Goal: Information Seeking & Learning: Learn about a topic

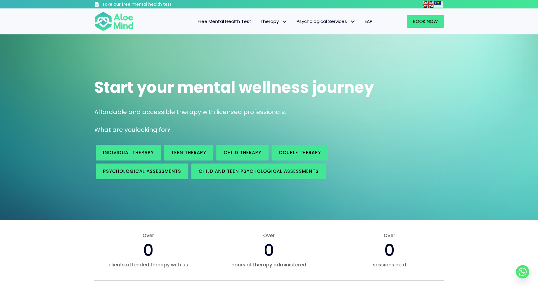
click at [370, 20] on span "EAP" at bounding box center [368, 21] width 8 height 6
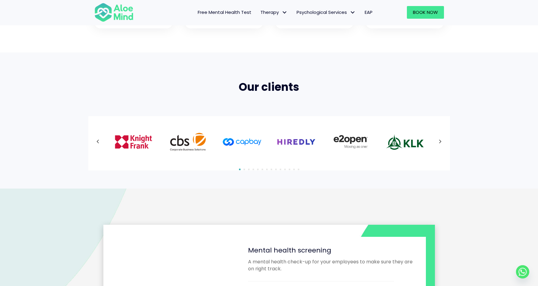
scroll to position [358, 0]
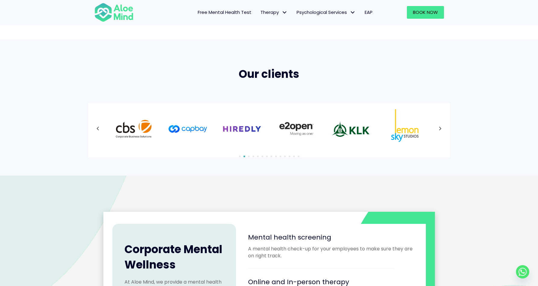
click at [441, 127] on div at bounding box center [268, 128] width 349 height 39
click at [440, 129] on icon at bounding box center [440, 129] width 3 height 8
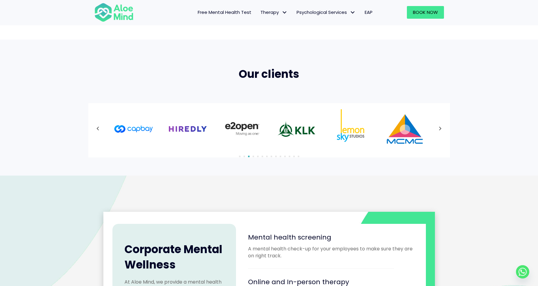
click at [440, 129] on icon at bounding box center [440, 129] width 3 height 8
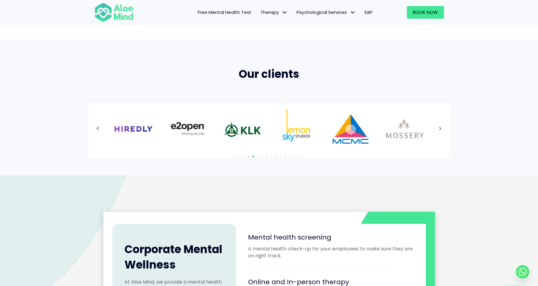
click at [440, 129] on div at bounding box center [268, 128] width 349 height 39
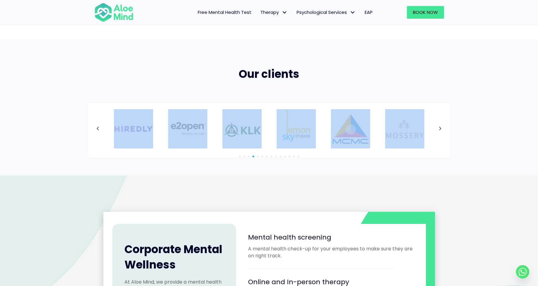
click at [440, 129] on icon at bounding box center [440, 129] width 3 height 8
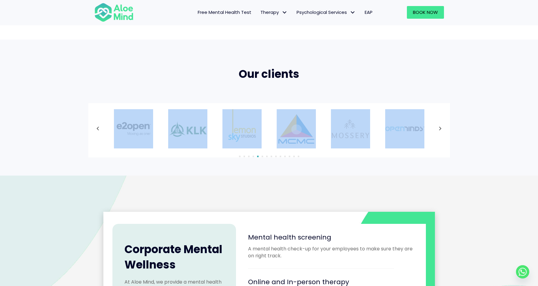
click at [440, 129] on div at bounding box center [268, 128] width 349 height 39
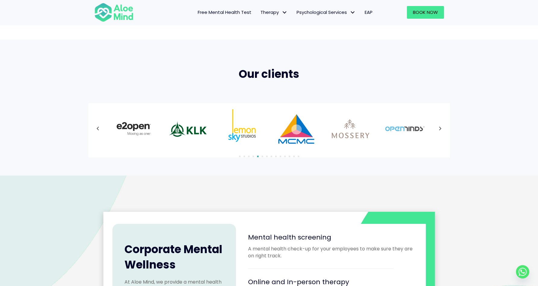
click at [453, 136] on div "Our clients 1" at bounding box center [269, 107] width 538 height 136
click at [439, 129] on icon at bounding box center [440, 129] width 3 height 8
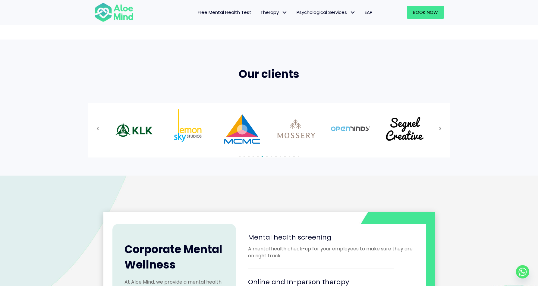
click at [439, 129] on icon at bounding box center [440, 129] width 3 height 8
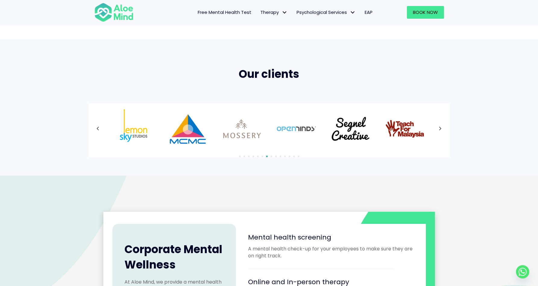
click at [439, 129] on icon at bounding box center [440, 129] width 3 height 8
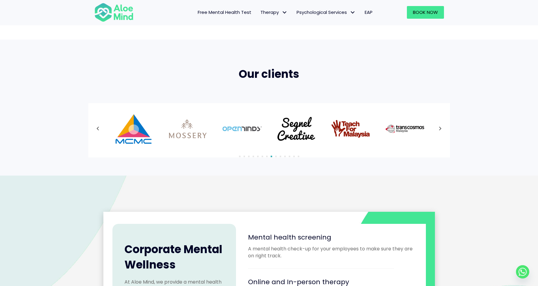
click at [439, 129] on icon at bounding box center [440, 129] width 3 height 8
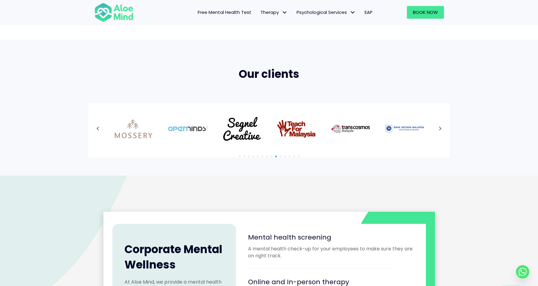
click at [439, 129] on icon at bounding box center [440, 129] width 3 height 8
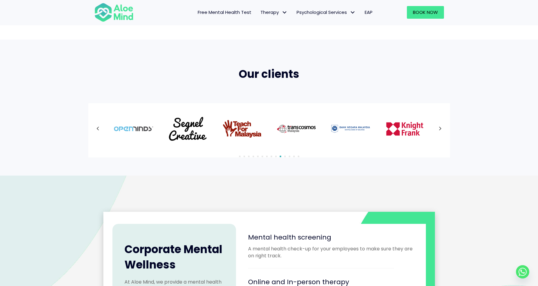
click at [439, 129] on icon at bounding box center [440, 129] width 3 height 8
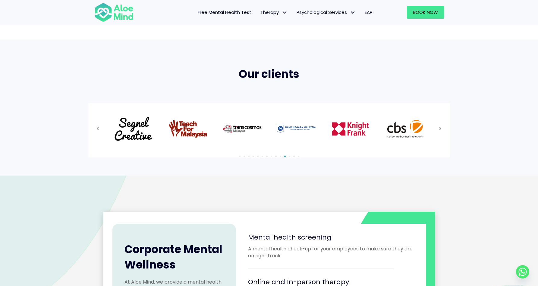
click at [439, 129] on icon at bounding box center [440, 129] width 3 height 8
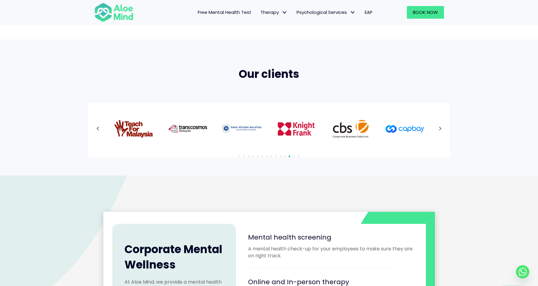
click at [439, 129] on icon at bounding box center [440, 129] width 3 height 8
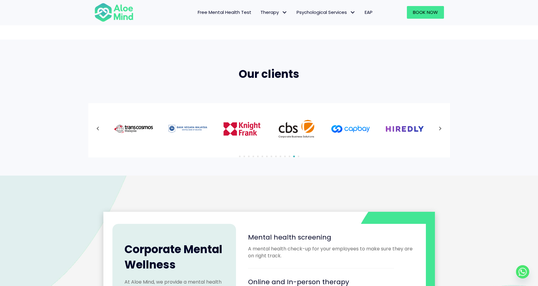
click at [439, 129] on icon at bounding box center [440, 129] width 3 height 8
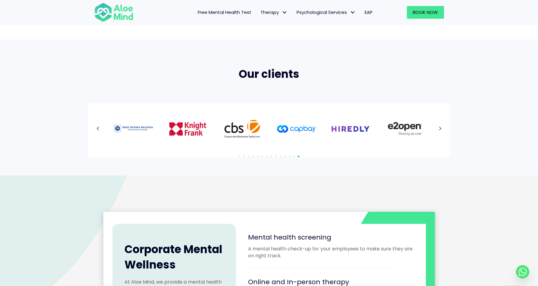
click at [439, 129] on icon at bounding box center [440, 129] width 3 height 8
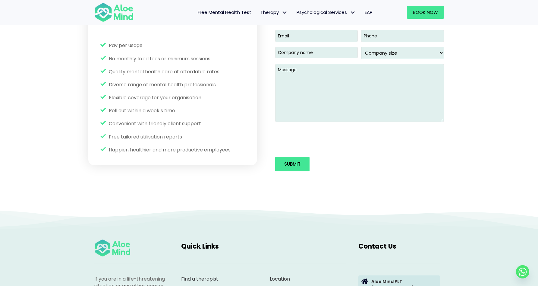
scroll to position [1003, 0]
